Goal: Information Seeking & Learning: Learn about a topic

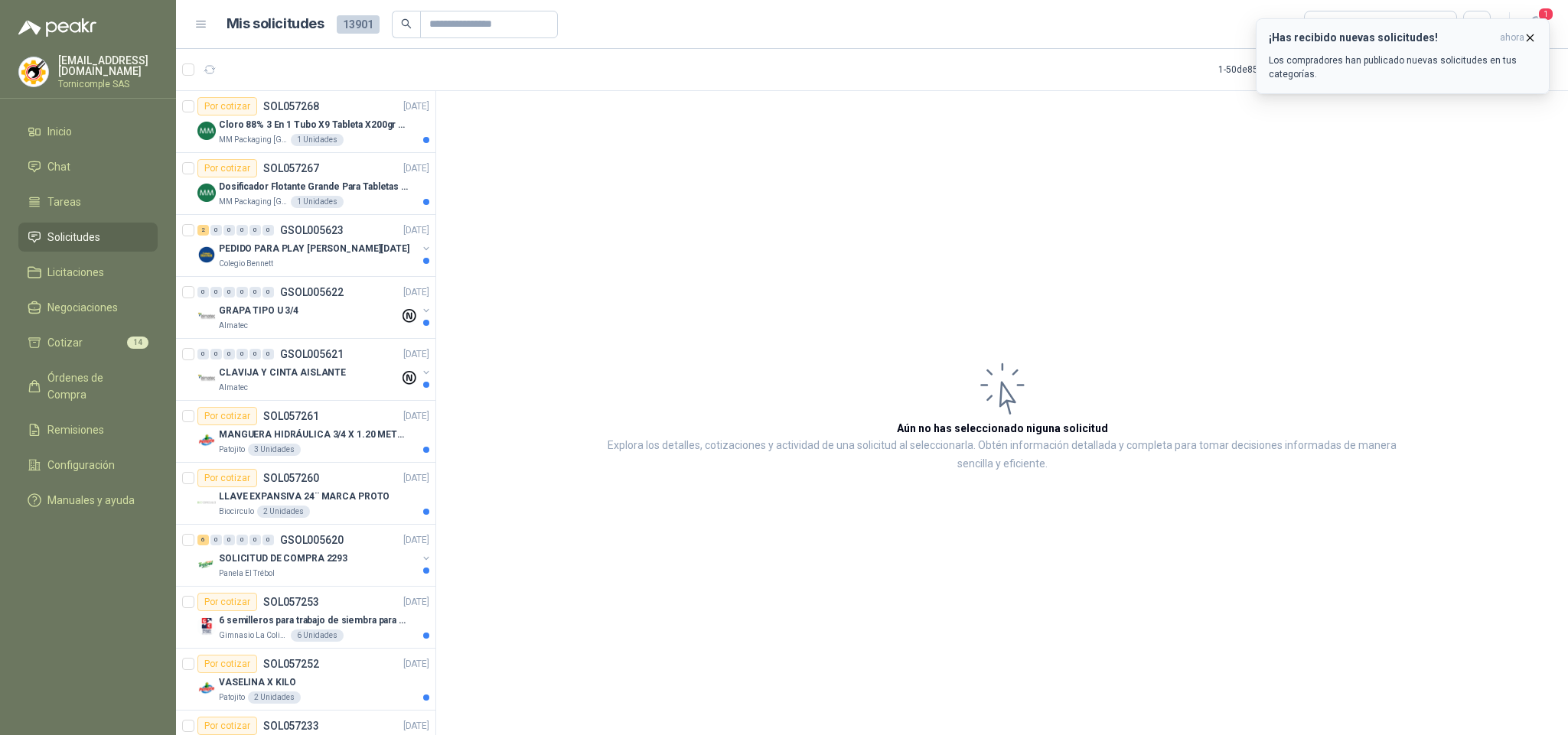
click at [1525, 35] on icon "button" at bounding box center [1530, 38] width 13 height 13
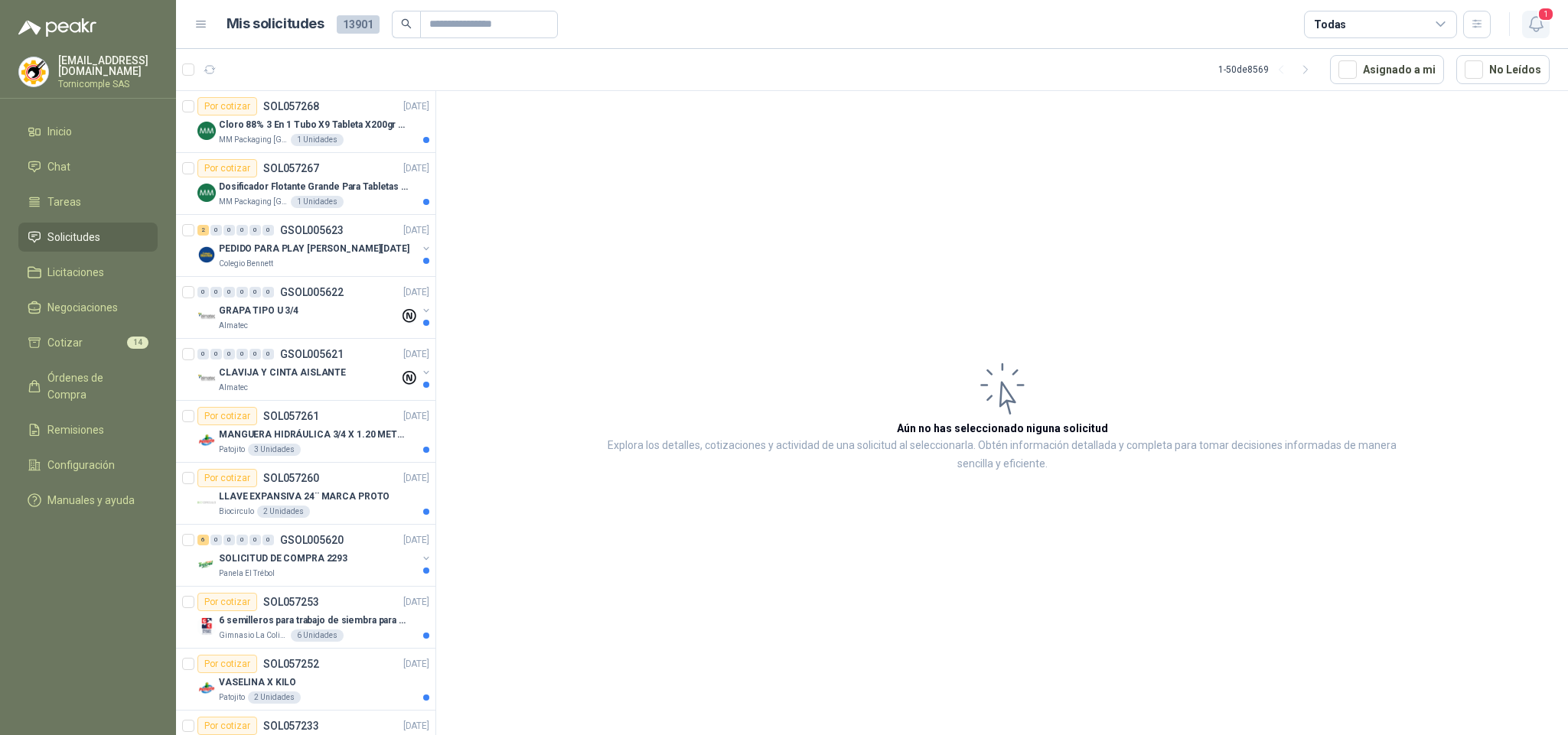
click at [1534, 33] on icon "button" at bounding box center [1536, 24] width 19 height 19
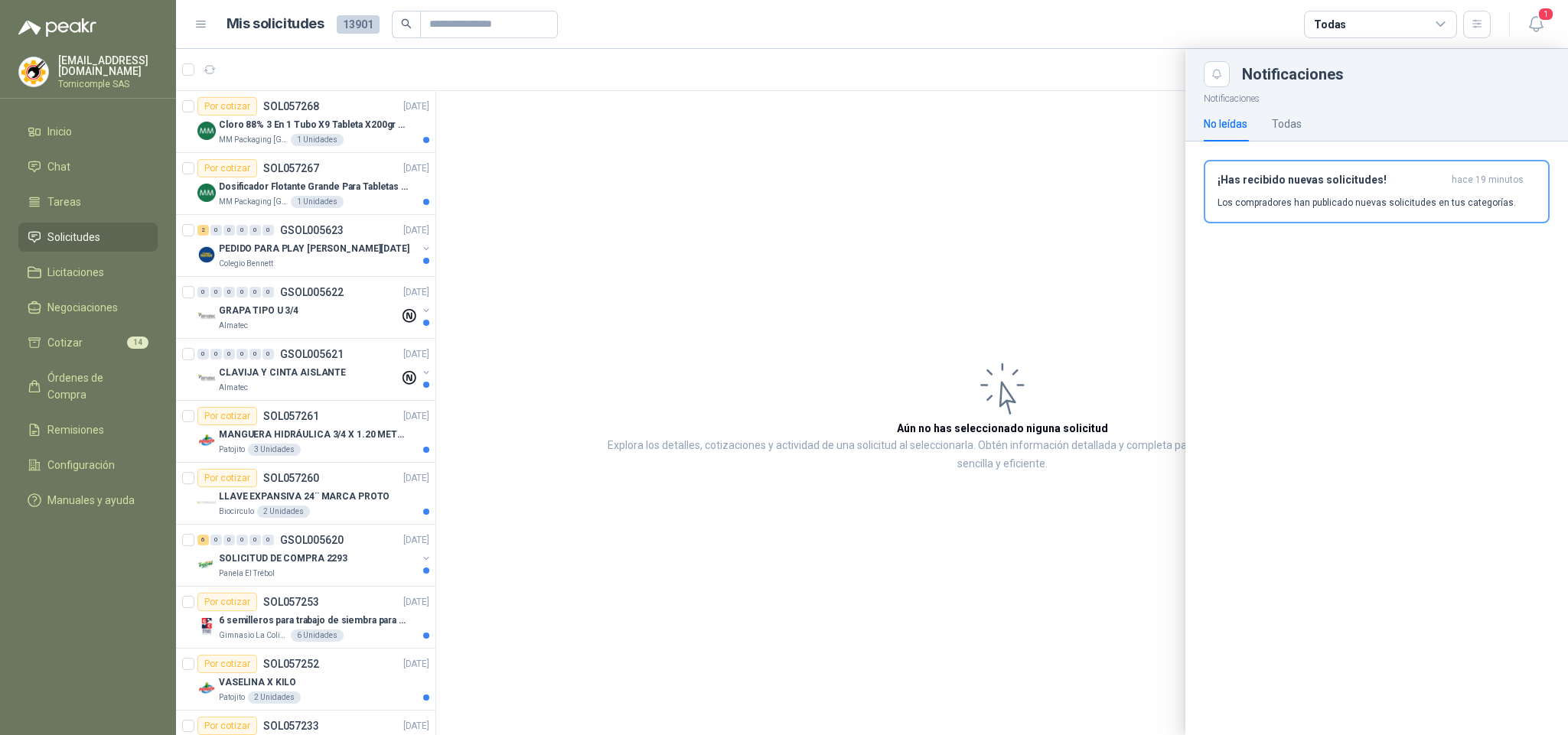
click at [1473, 225] on div "¡Has recibido nuevas solicitudes! hace 19 minutos Los compradores han publicado…" at bounding box center [1376, 197] width 383 height 112
click at [1462, 203] on p "Los compradores han publicado nuevas solicitudes en tus categorías." at bounding box center [1367, 202] width 299 height 14
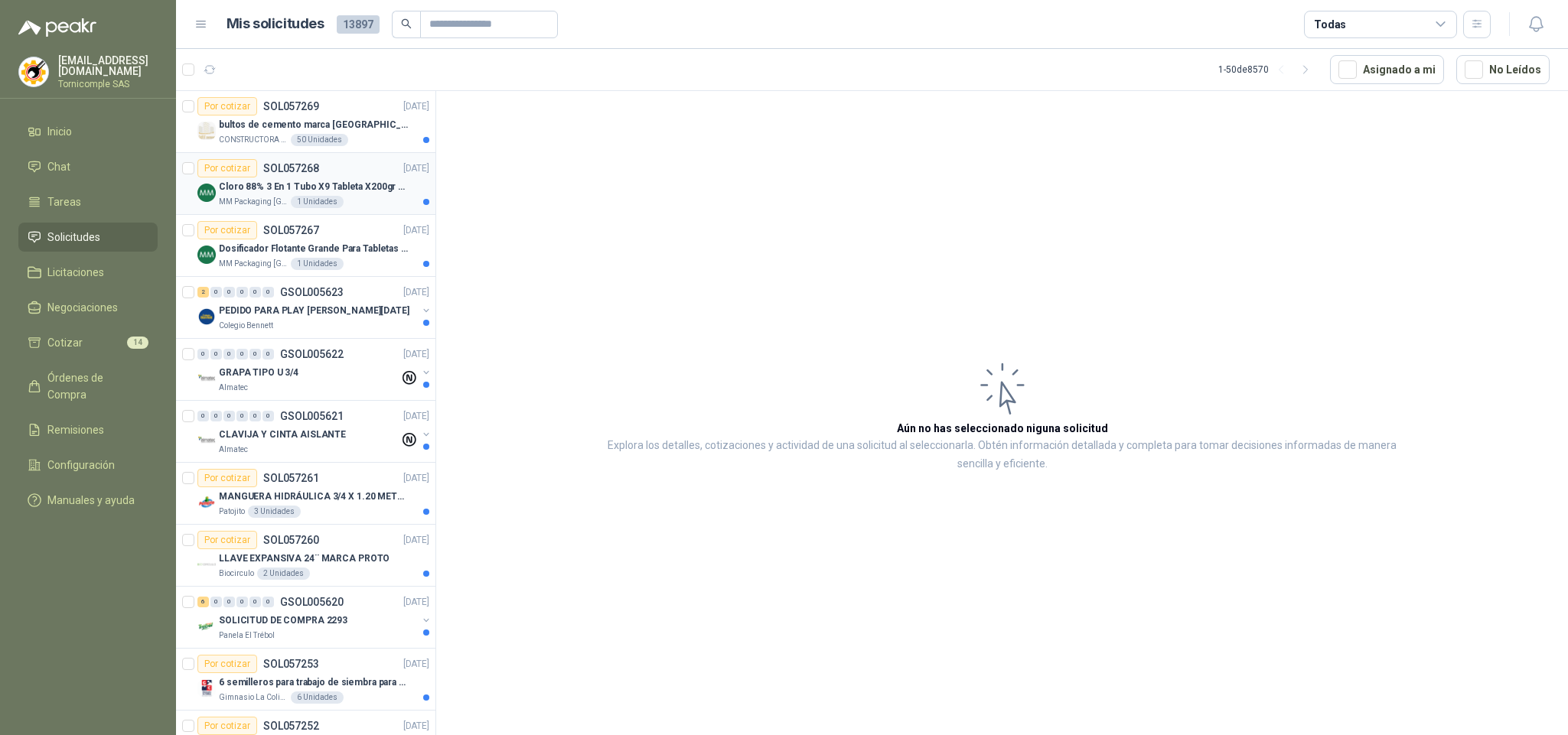
click at [349, 154] on article "Por cotizar SOL057268 [DATE] Cloro 88% 3 En 1 Tubo X9 Tableta X200gr Oxycl MM P…" at bounding box center [305, 184] width 259 height 62
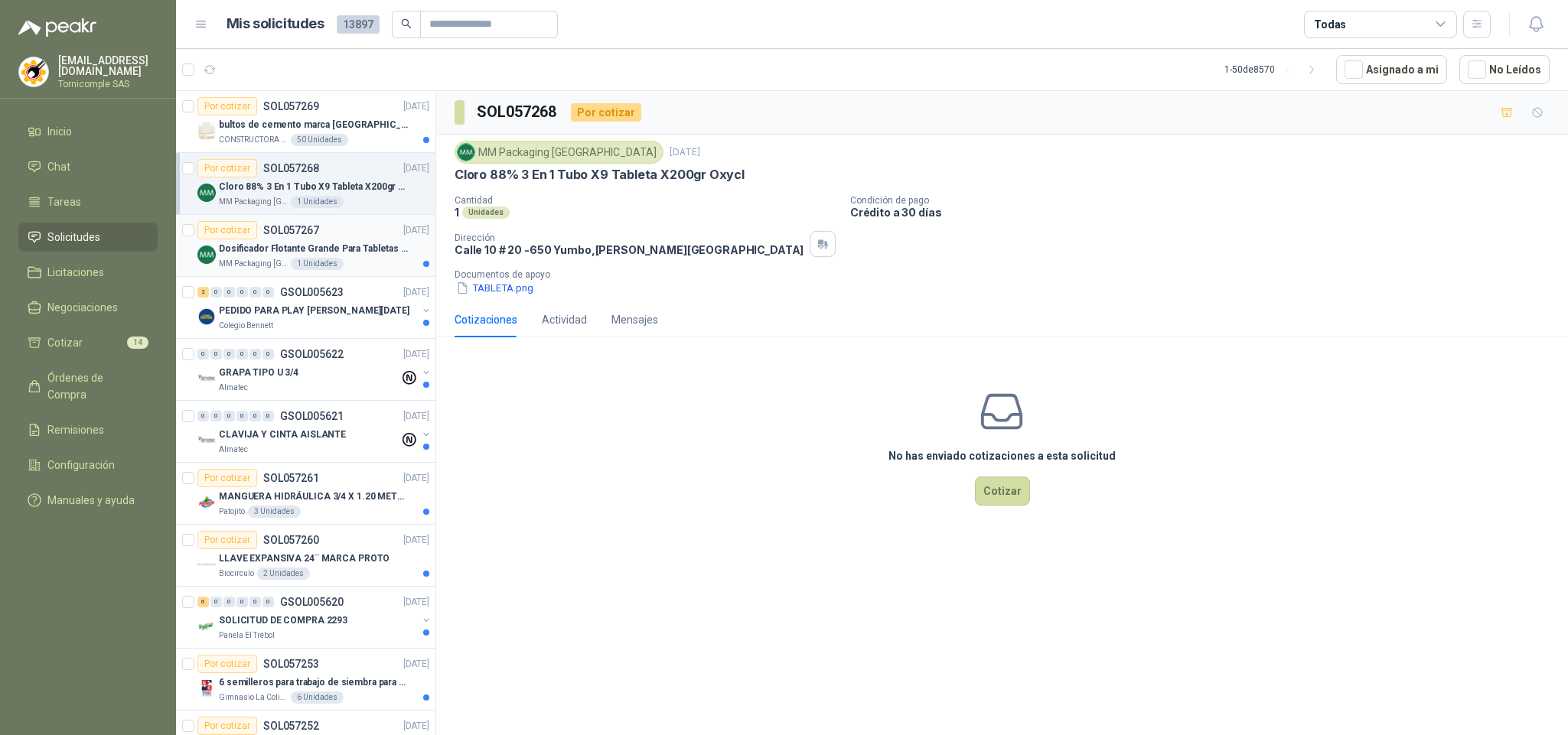
click at [319, 264] on div "1 Unidades" at bounding box center [318, 264] width 53 height 12
click at [324, 301] on div "2 0 0 0 0 0 GSOL005623 [DATE]" at bounding box center [315, 292] width 235 height 18
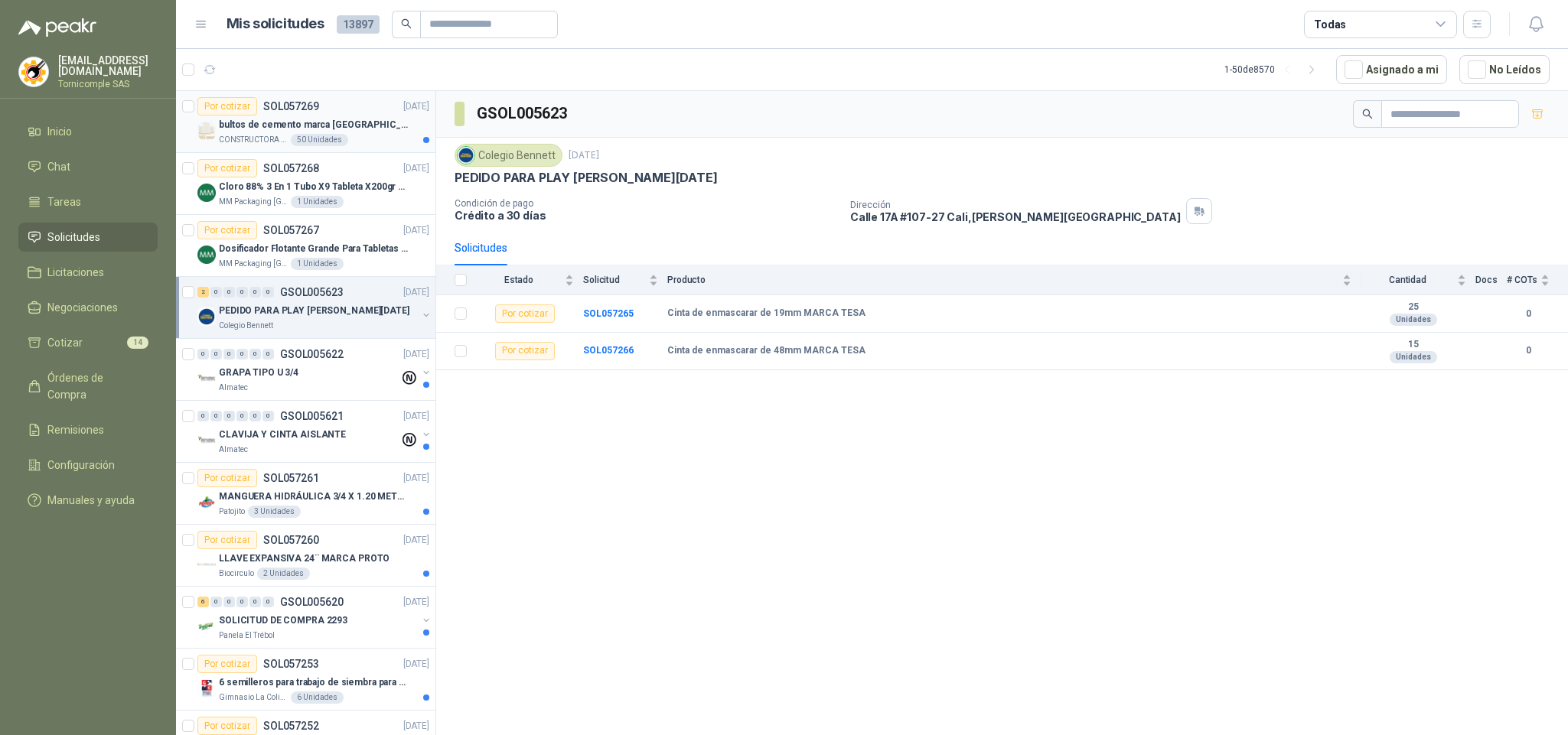
click at [352, 125] on p "bultos de cemento marca [GEOGRAPHIC_DATA][PERSON_NAME]- Entrega en [GEOGRAPHIC_…" at bounding box center [315, 125] width 191 height 14
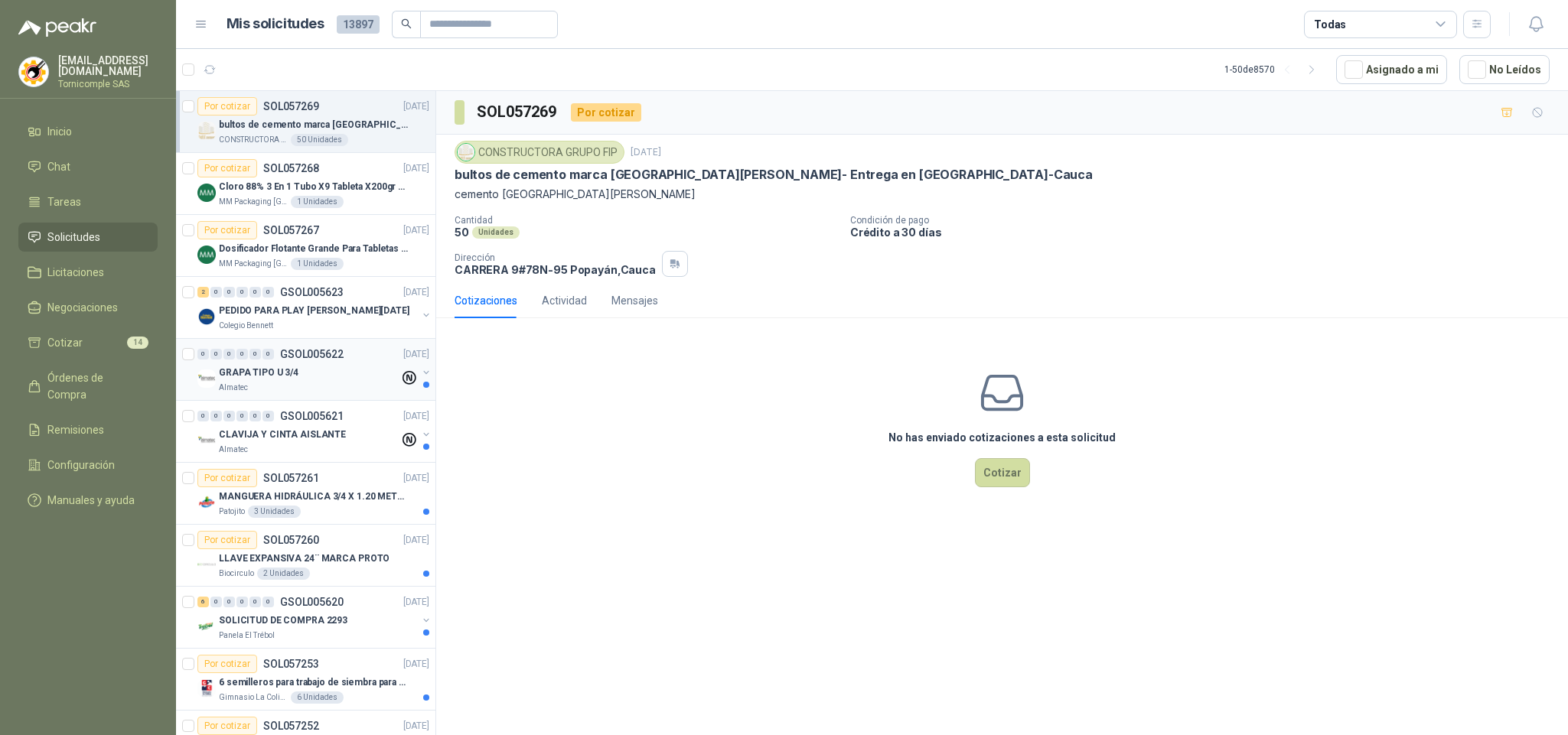
click at [336, 370] on div "GRAPA TIPO U 3/4" at bounding box center [309, 372] width 181 height 18
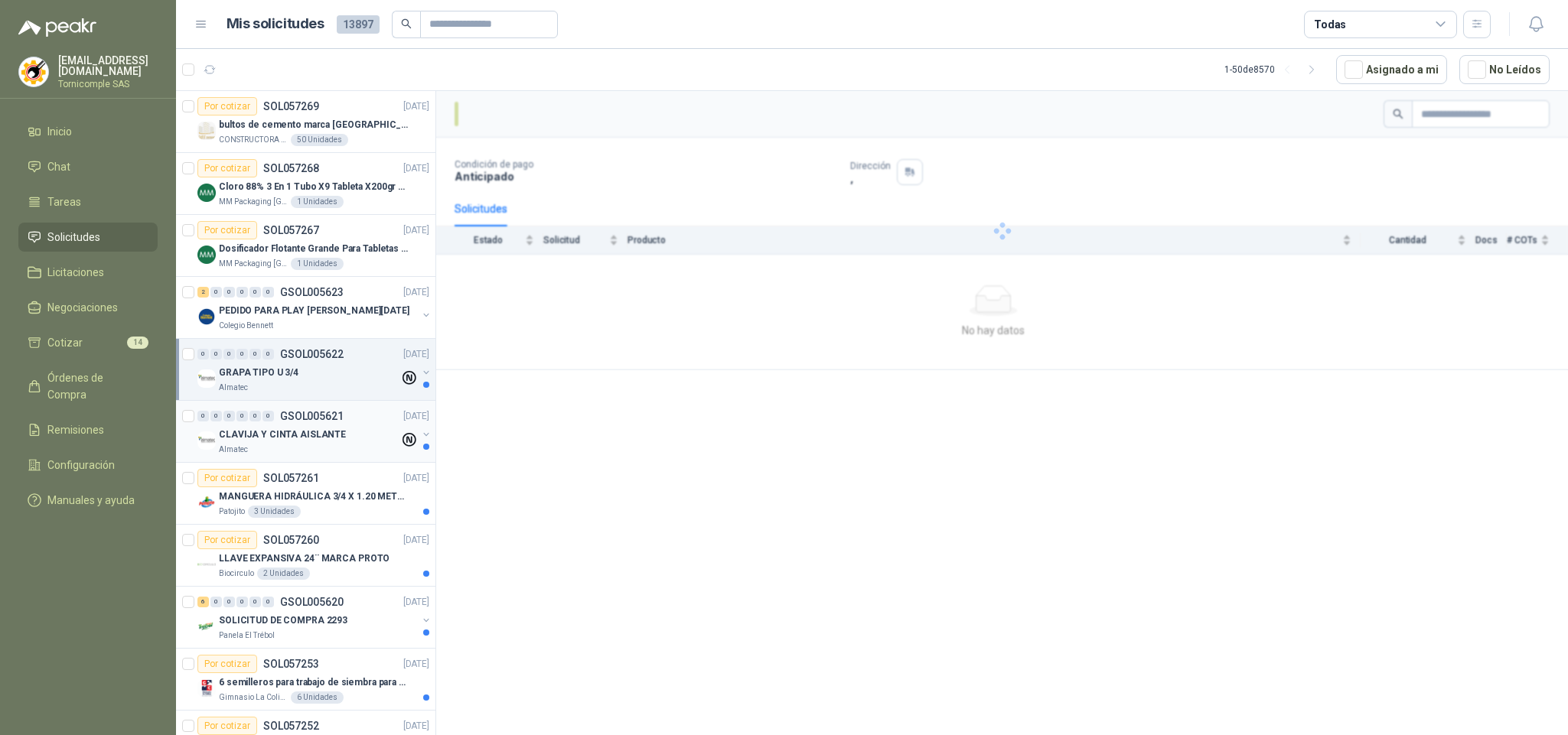
click at [340, 418] on p "GSOL005621" at bounding box center [311, 416] width 63 height 10
click at [313, 504] on p "MANGUERA HIDRÁULICA 3/4 X 1.20 METROS DE LONGITUD HR-HR-ACOPLADA" at bounding box center [315, 496] width 191 height 14
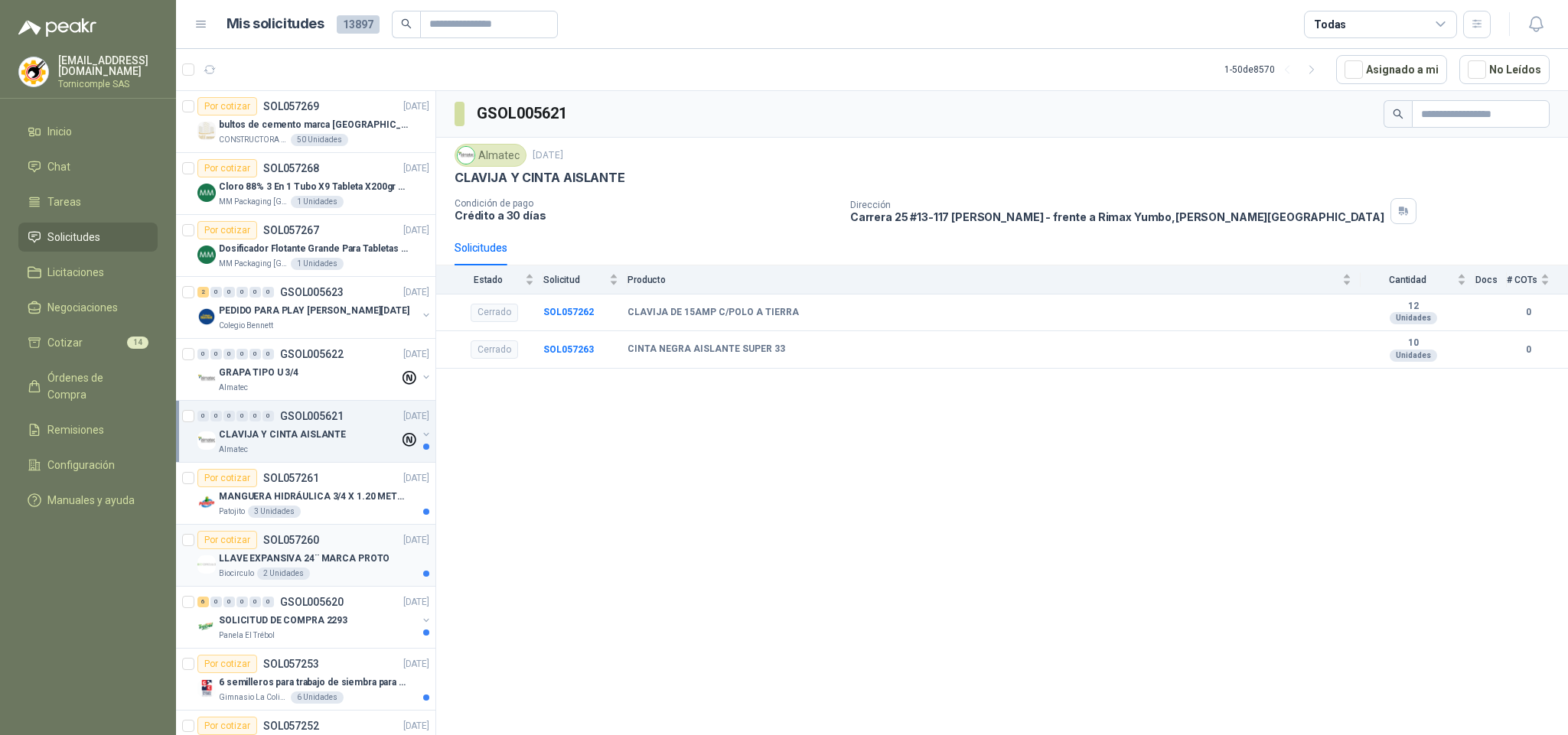
click at [313, 545] on p "SOL057260" at bounding box center [291, 539] width 56 height 10
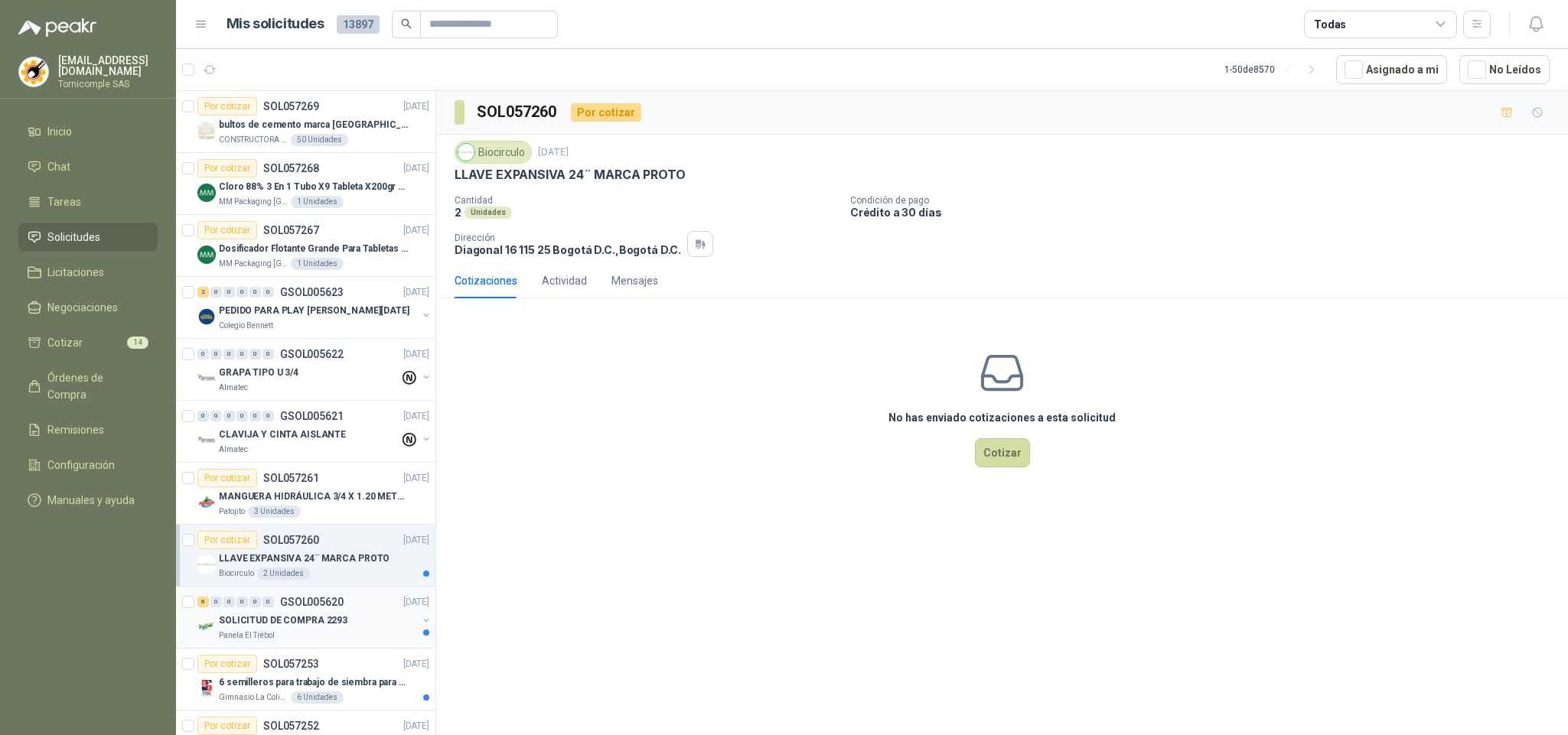
click at [336, 623] on p "SOLICITUD DE COMPRA 2293" at bounding box center [284, 620] width 129 height 14
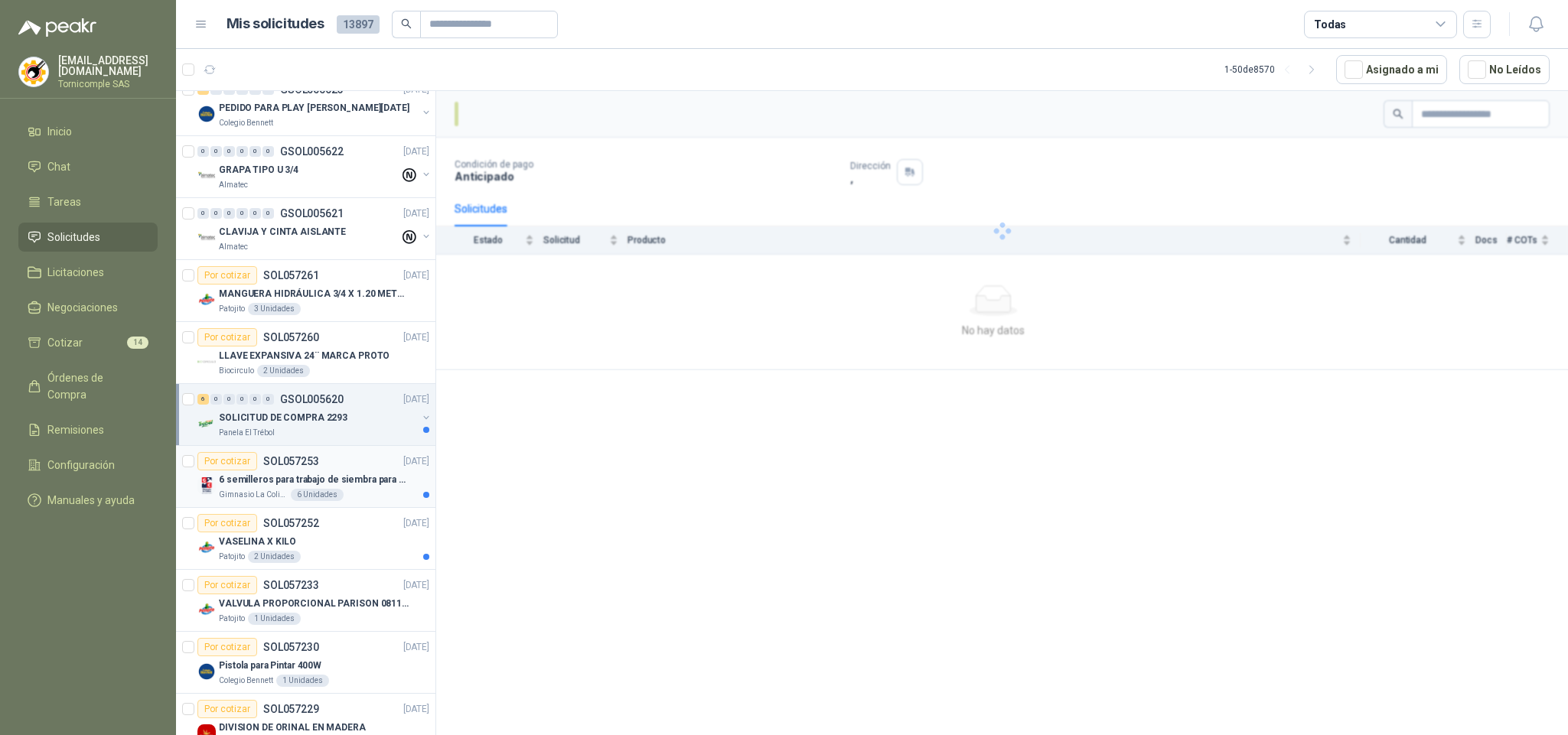
scroll to position [230, 0]
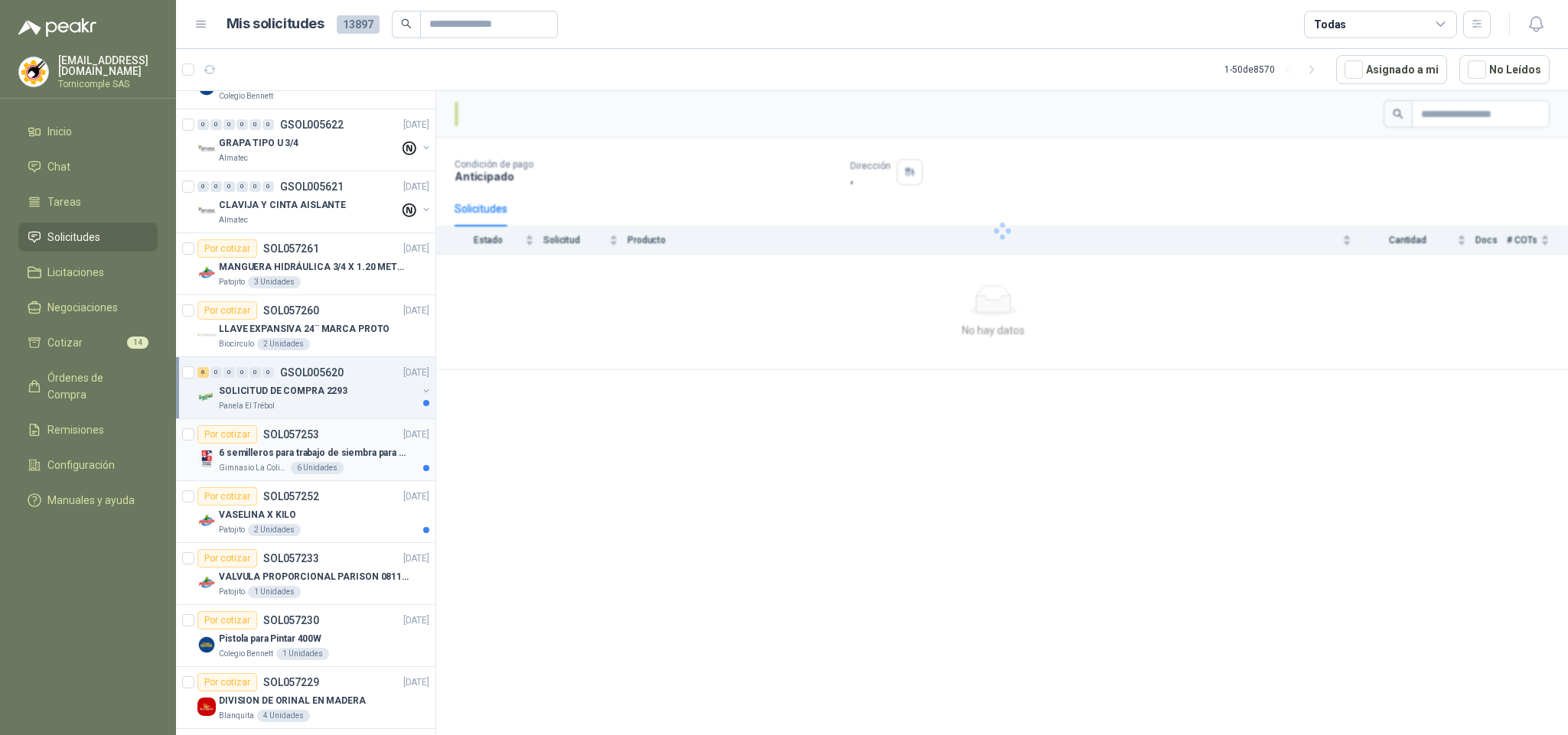
click at [364, 453] on p "6 semilleros para trabajo de siembra para estudiantes en la granja" at bounding box center [315, 453] width 191 height 14
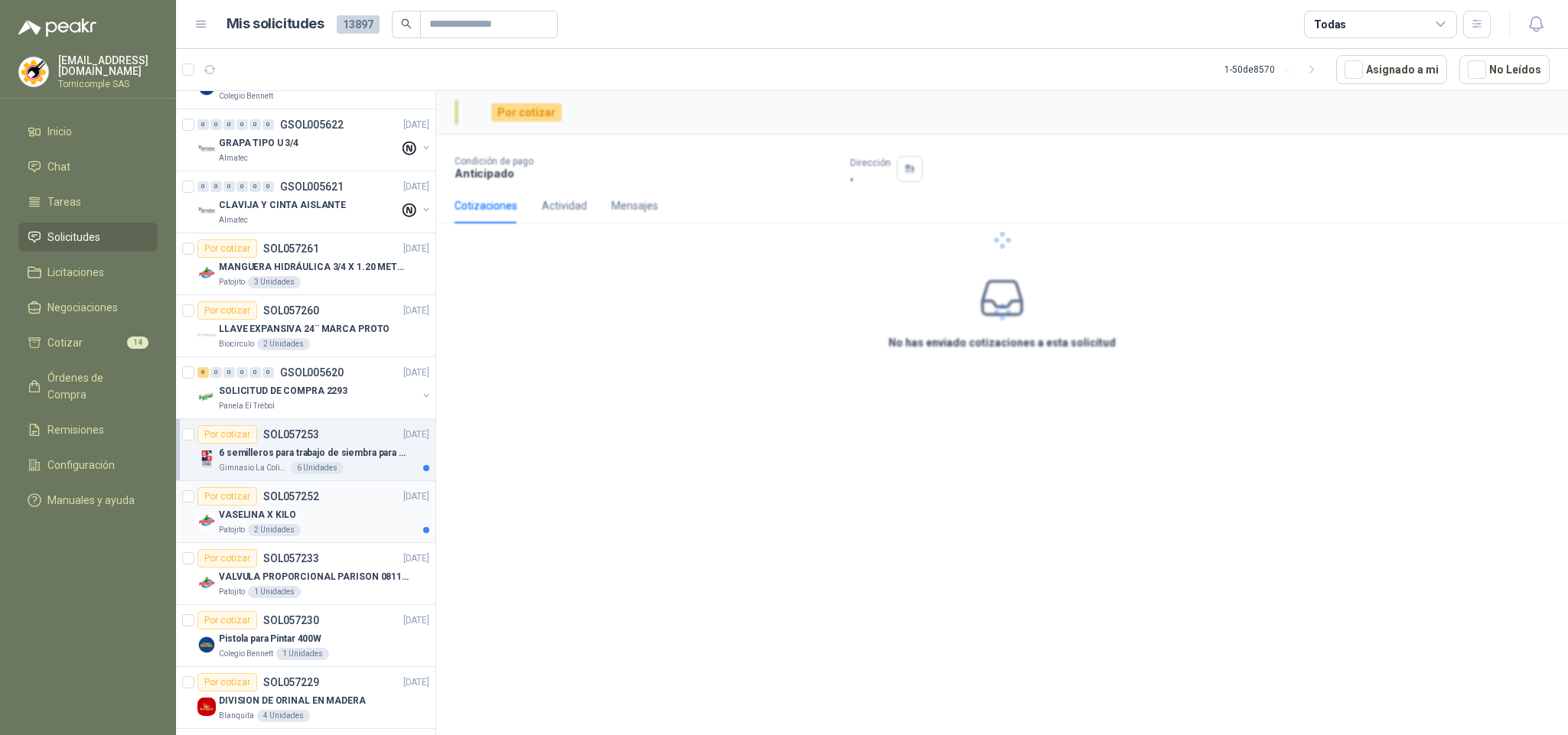
click at [347, 505] on div "Por cotizar SOL057252 [DATE]" at bounding box center [313, 496] width 232 height 18
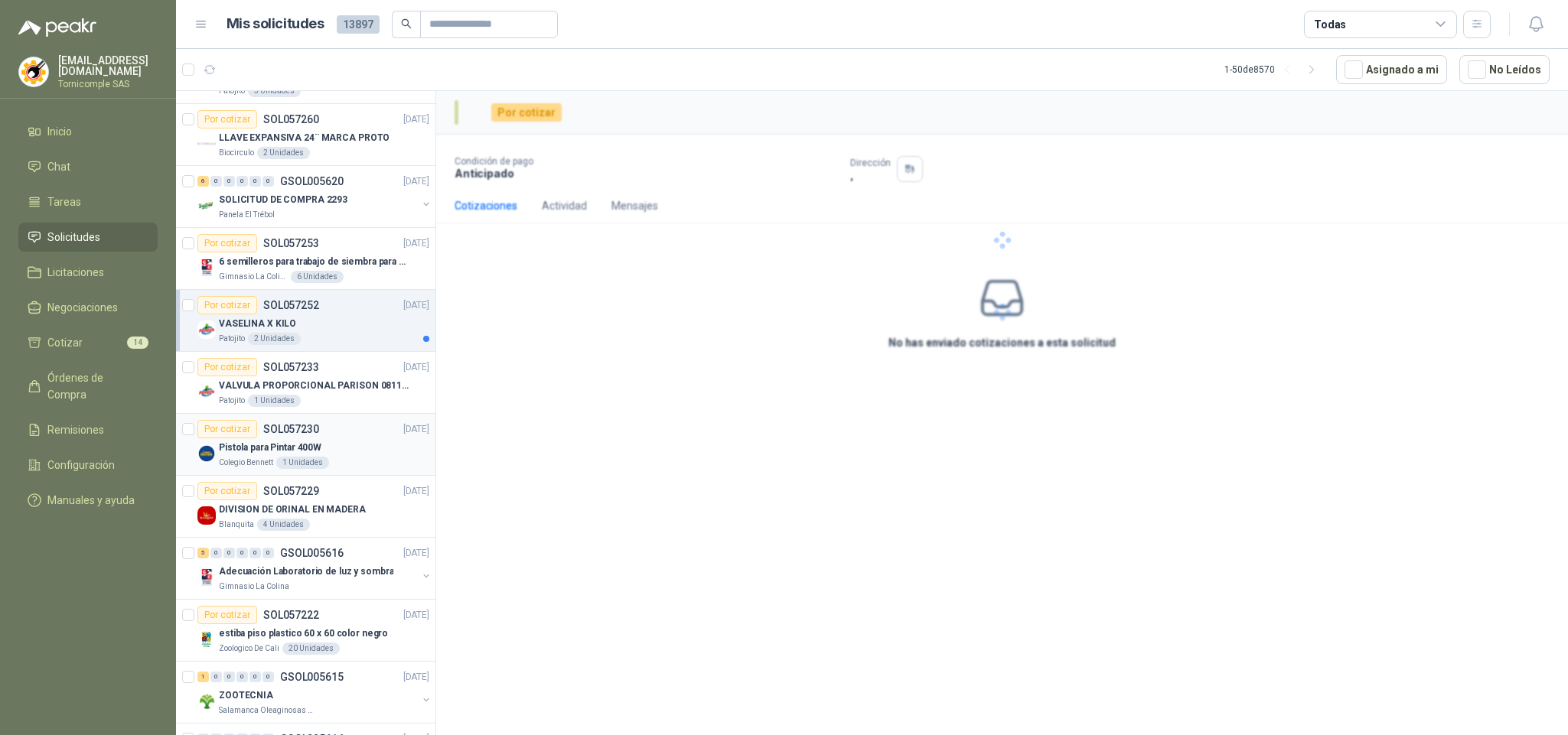
scroll to position [459, 0]
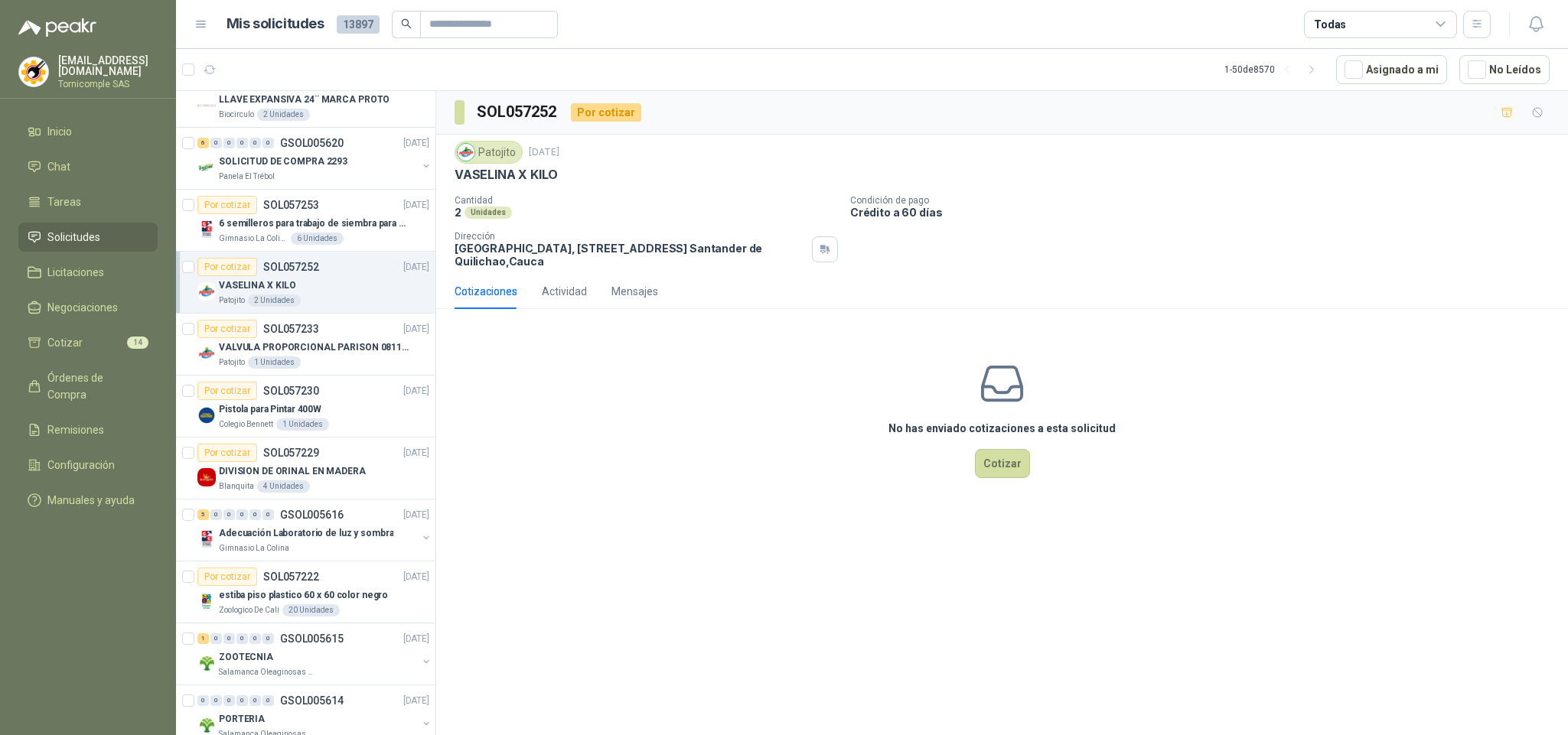
click at [91, 235] on span "Solicitudes" at bounding box center [74, 237] width 53 height 17
